Goal: Transaction & Acquisition: Purchase product/service

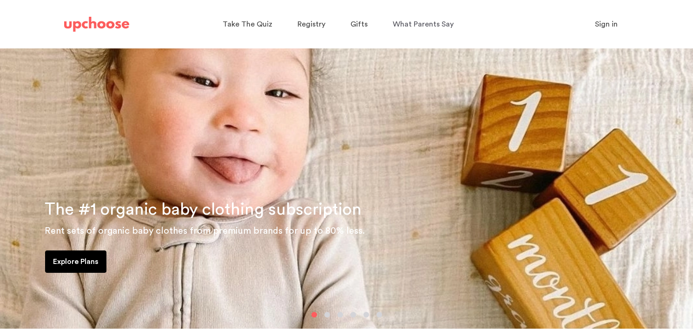
scroll to position [46, 0]
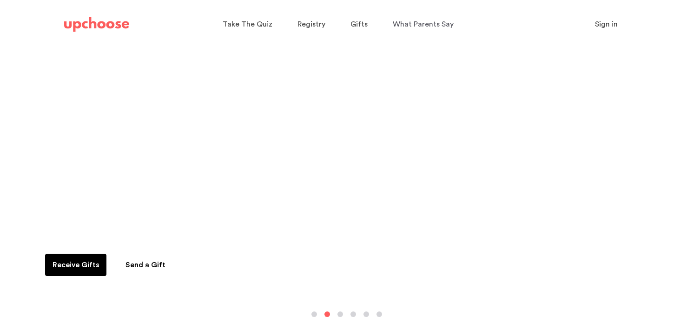
click at [371, 25] on div "Take The Quiz Registry Gifts What Parents Say Home Take The Quiz Registry Gifti…" at bounding box center [340, 25] width 234 height 26
click at [354, 26] on span "Gifts" at bounding box center [359, 23] width 17 height 7
